Goal: Use online tool/utility: Utilize a website feature to perform a specific function

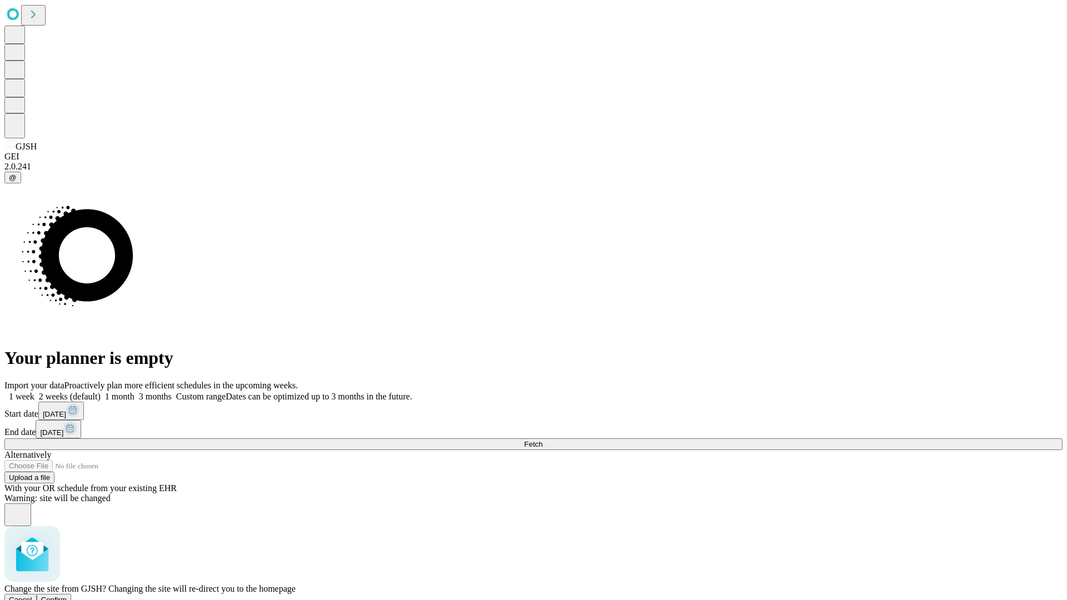
click at [67, 596] on span "Confirm" at bounding box center [54, 600] width 26 height 8
click at [101, 392] on label "2 weeks (default)" at bounding box center [67, 396] width 66 height 9
click at [542, 440] on span "Fetch" at bounding box center [533, 444] width 18 height 8
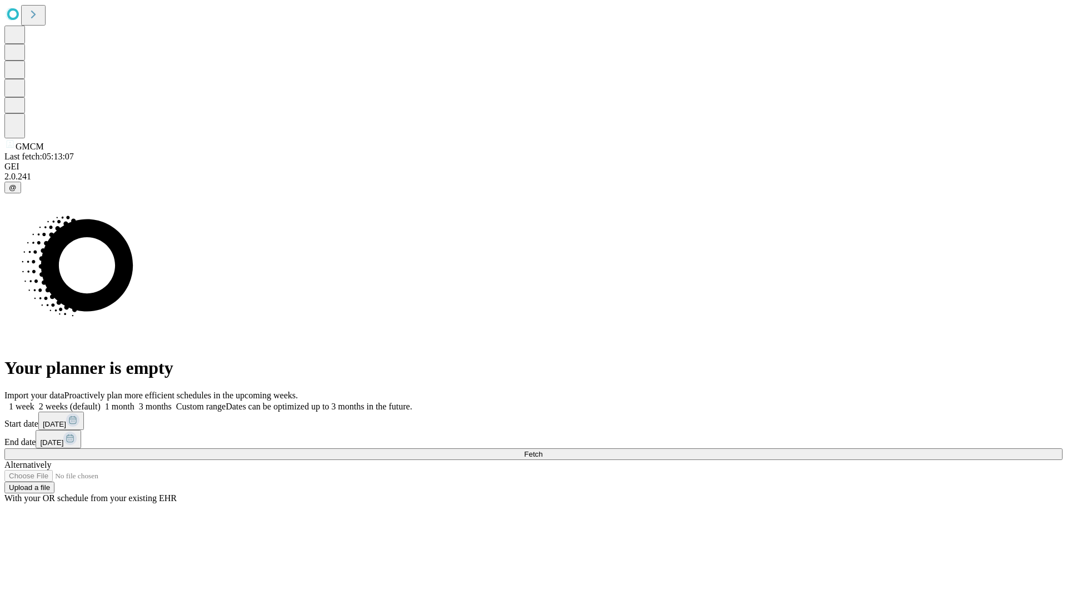
click at [101, 402] on label "2 weeks (default)" at bounding box center [67, 406] width 66 height 9
click at [542, 450] on span "Fetch" at bounding box center [533, 454] width 18 height 8
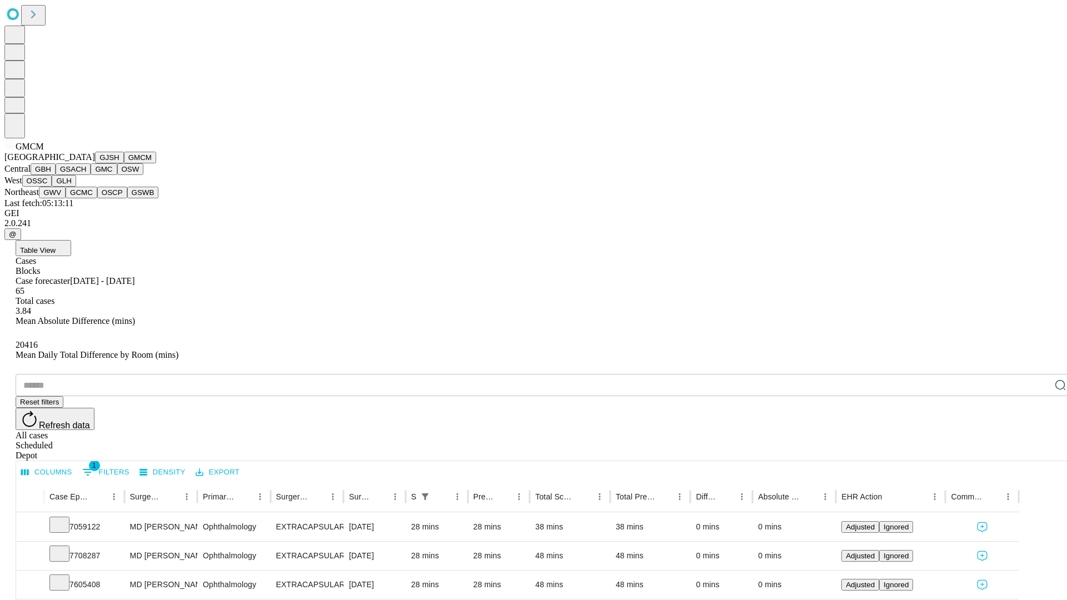
click at [56, 175] on button "GBH" at bounding box center [43, 169] width 25 height 12
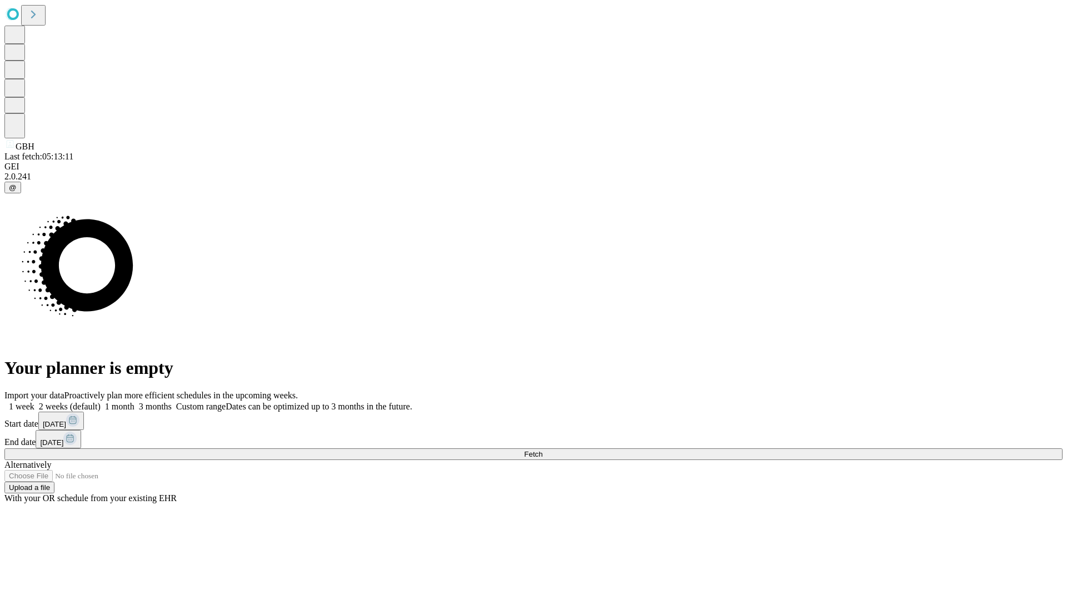
click at [542, 450] on span "Fetch" at bounding box center [533, 454] width 18 height 8
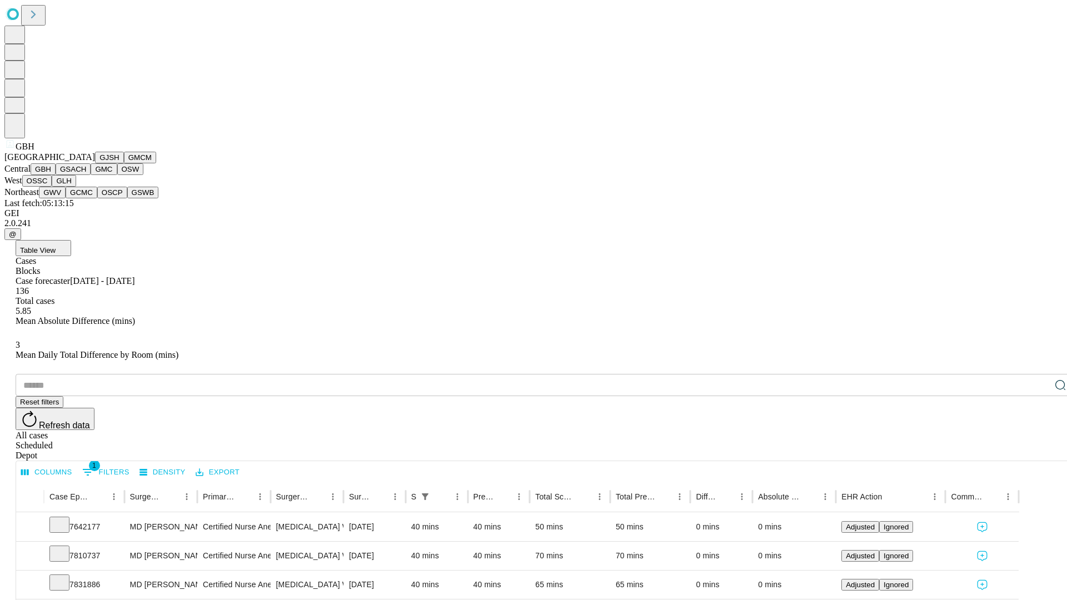
click at [86, 175] on button "GSACH" at bounding box center [73, 169] width 35 height 12
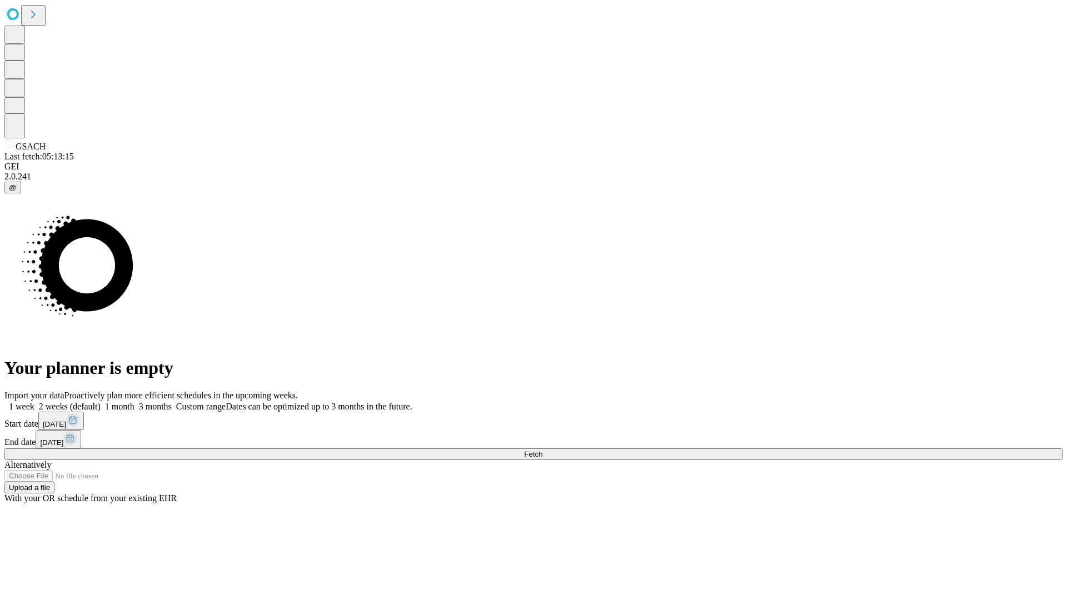
click at [542, 450] on span "Fetch" at bounding box center [533, 454] width 18 height 8
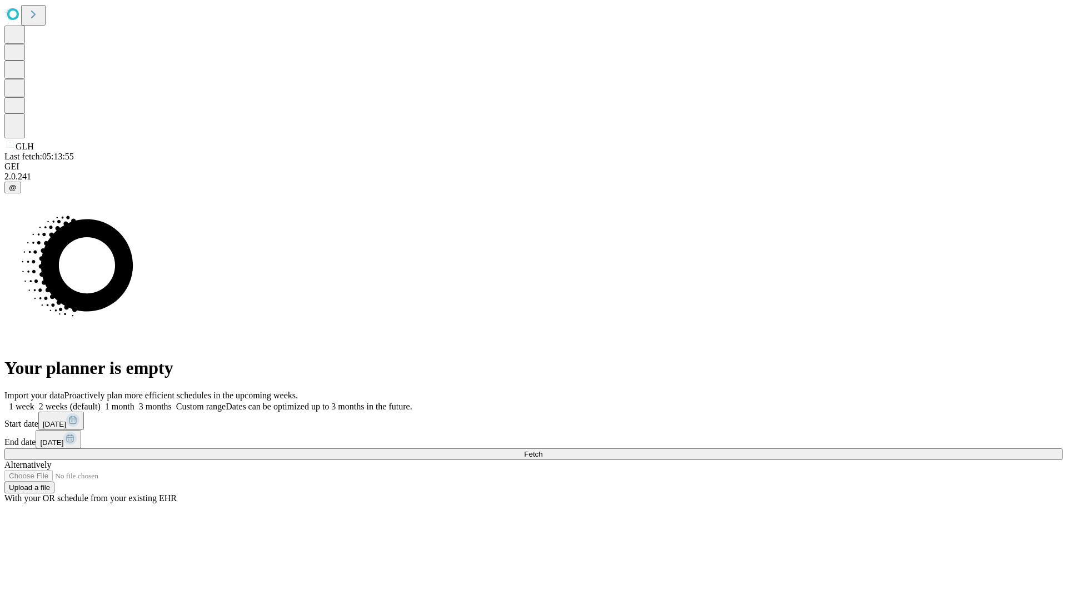
click at [101, 402] on label "2 weeks (default)" at bounding box center [67, 406] width 66 height 9
click at [542, 450] on span "Fetch" at bounding box center [533, 454] width 18 height 8
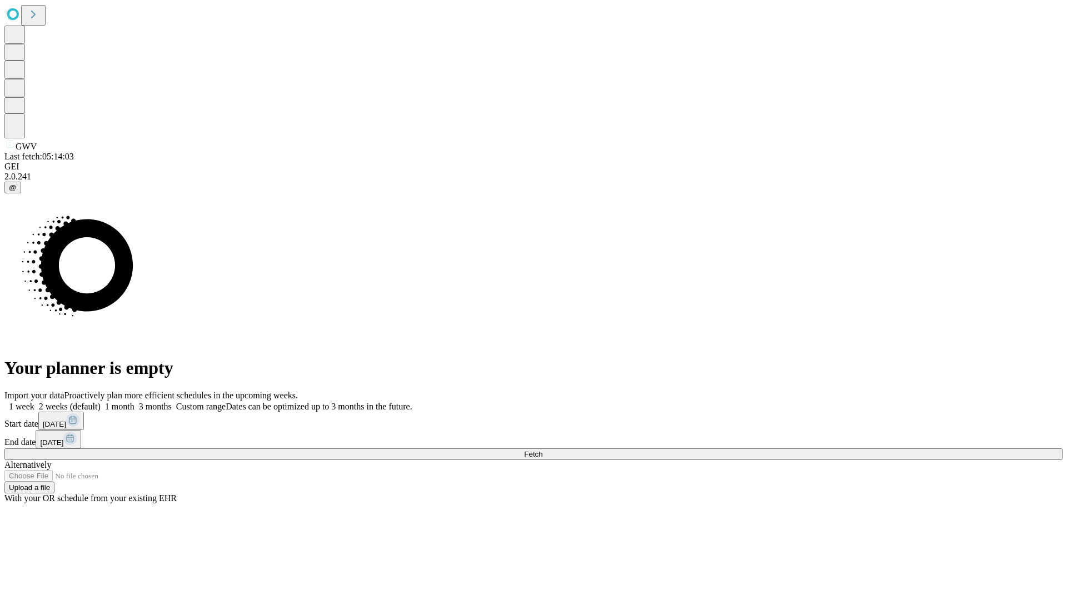
click at [101, 402] on label "2 weeks (default)" at bounding box center [67, 406] width 66 height 9
click at [542, 450] on span "Fetch" at bounding box center [533, 454] width 18 height 8
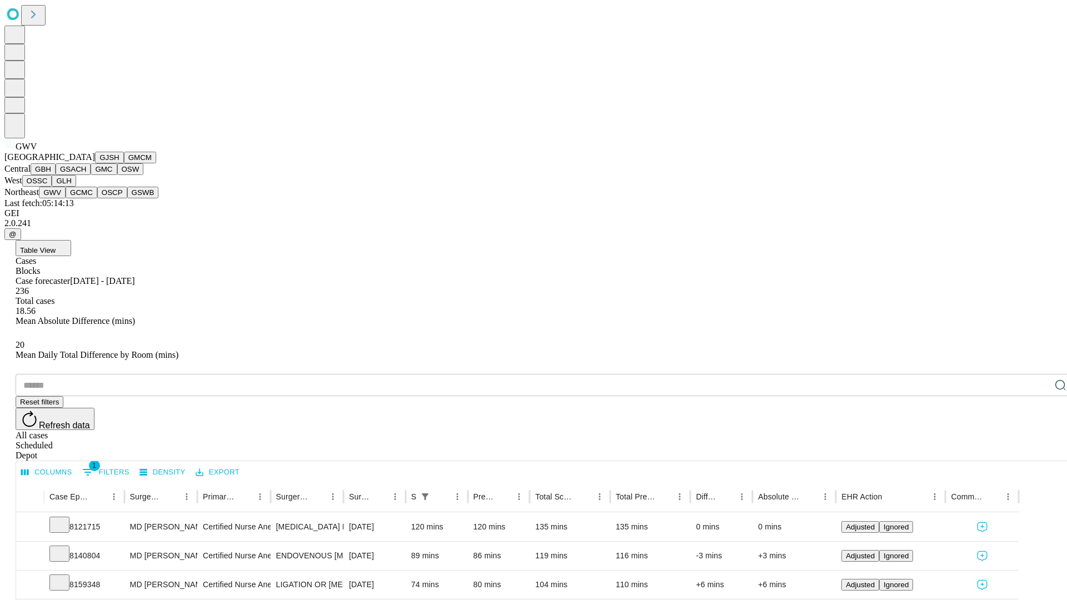
click at [86, 198] on button "GCMC" at bounding box center [82, 193] width 32 height 12
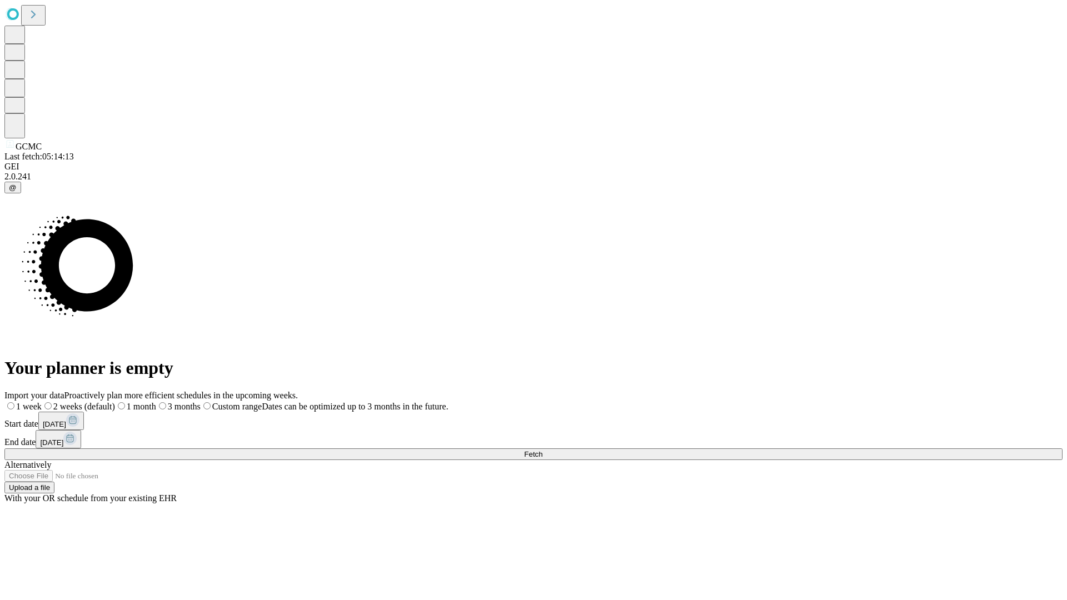
click at [542, 450] on span "Fetch" at bounding box center [533, 454] width 18 height 8
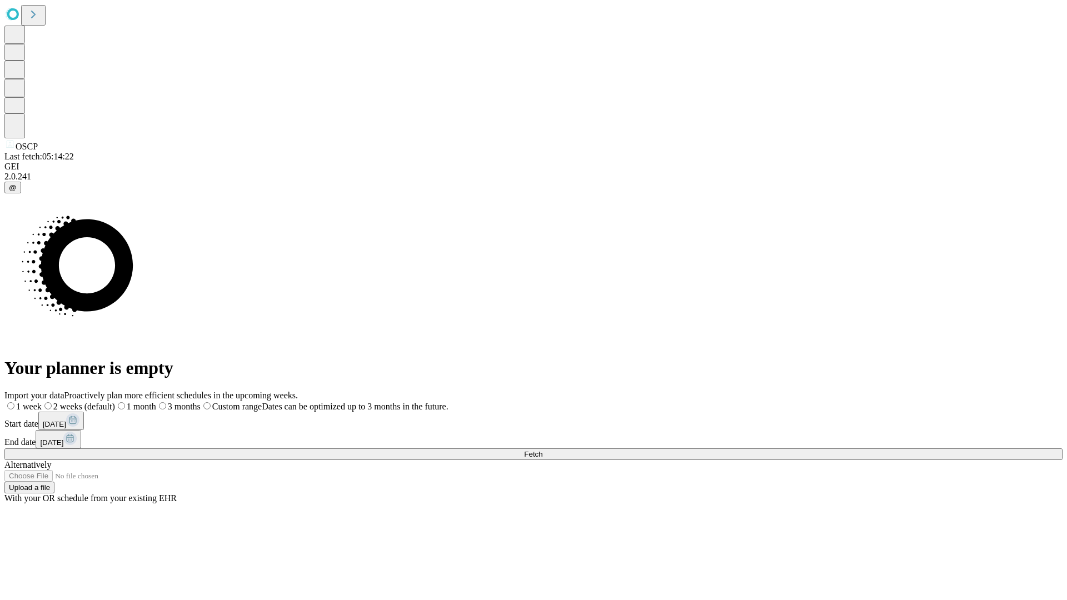
click at [115, 402] on label "2 weeks (default)" at bounding box center [78, 406] width 73 height 9
click at [542, 450] on span "Fetch" at bounding box center [533, 454] width 18 height 8
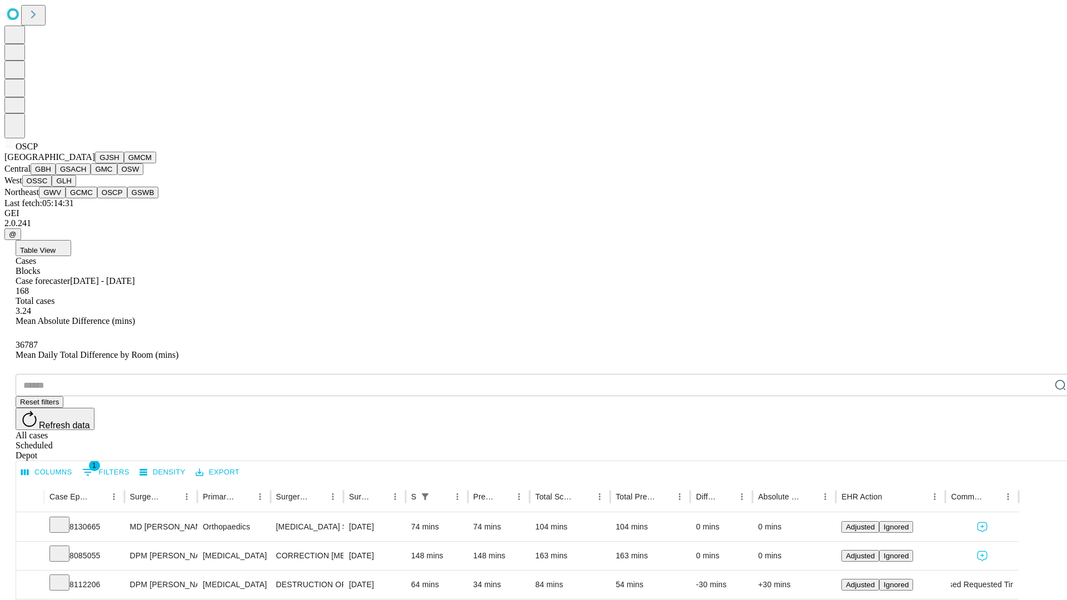
click at [127, 198] on button "GSWB" at bounding box center [143, 193] width 32 height 12
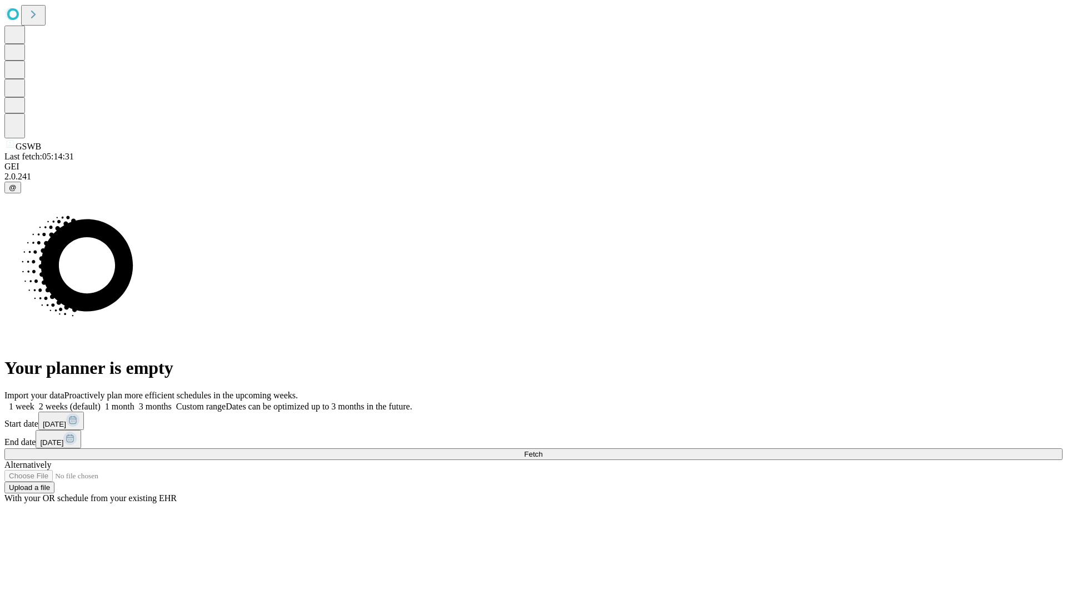
click at [101, 402] on label "2 weeks (default)" at bounding box center [67, 406] width 66 height 9
click at [542, 450] on span "Fetch" at bounding box center [533, 454] width 18 height 8
